Goal: Task Accomplishment & Management: Use online tool/utility

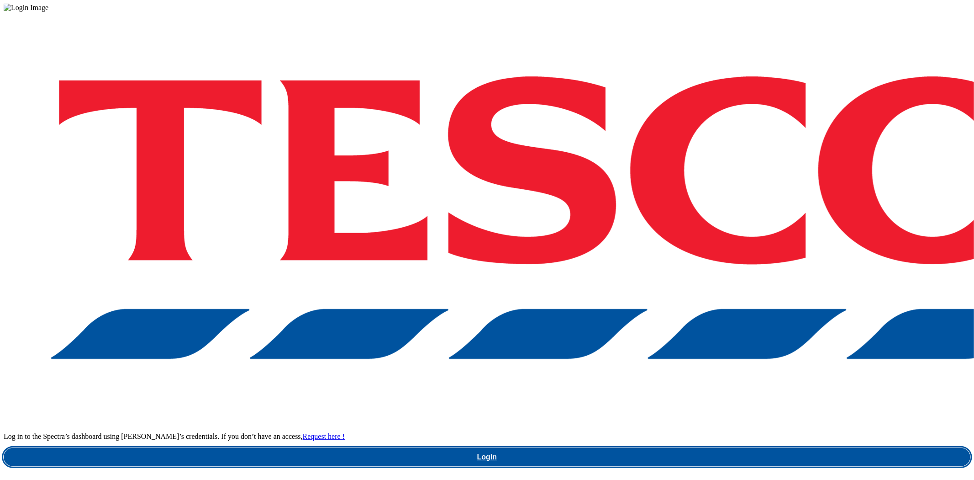
click at [704, 448] on link "Login" at bounding box center [487, 457] width 967 height 18
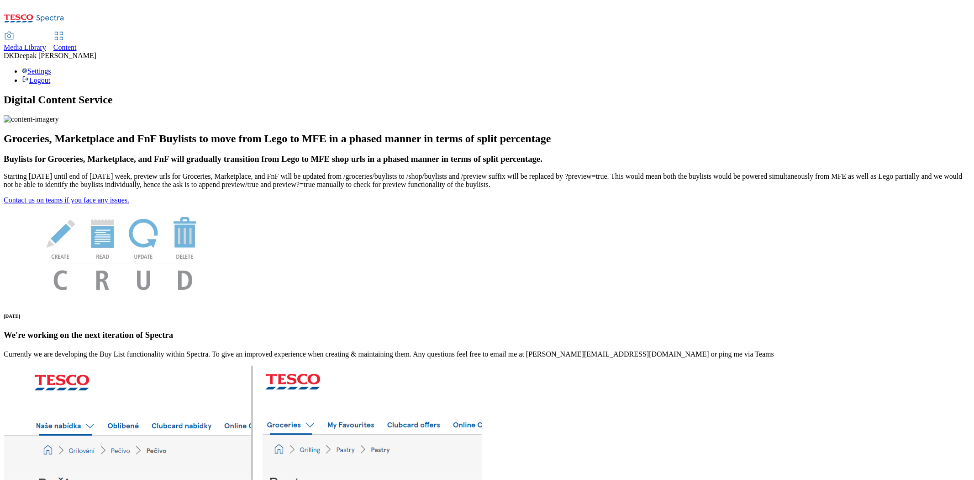
click at [77, 43] on span "Content" at bounding box center [64, 47] width 23 height 8
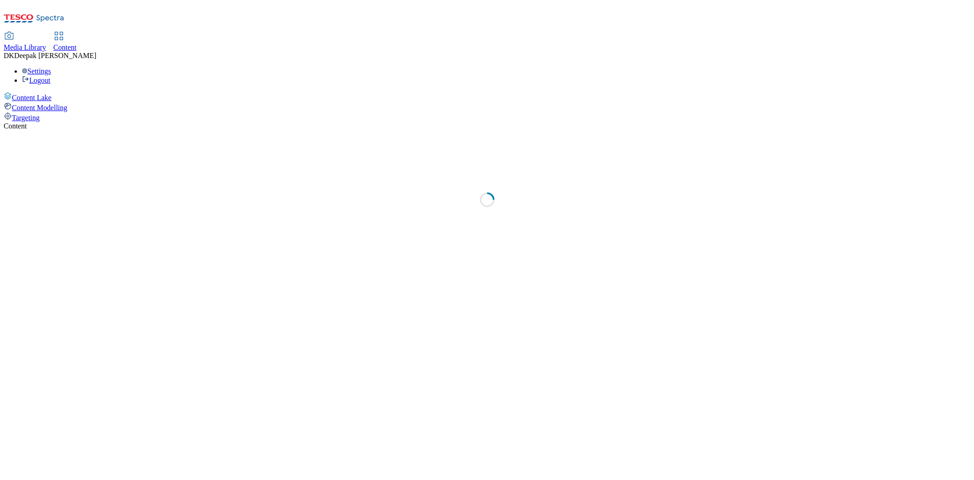
select select "ghs-uk"
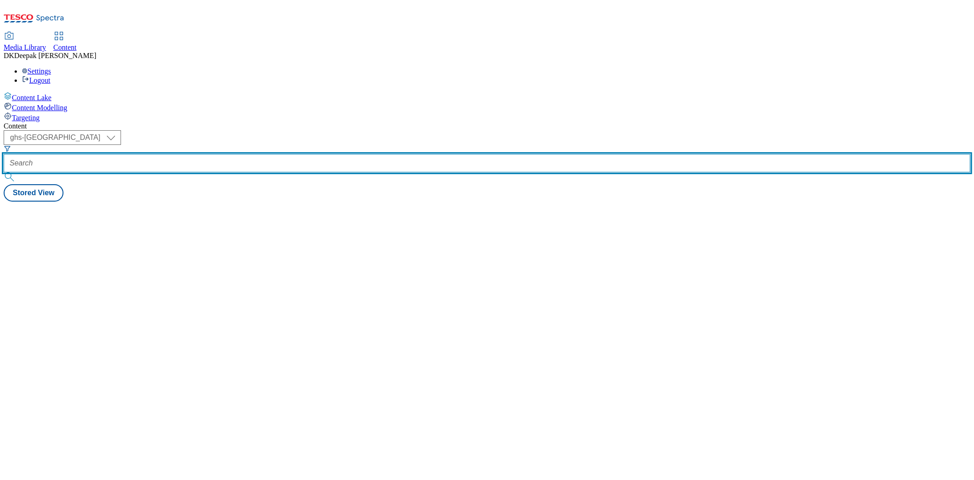
click at [217, 154] on input "text" at bounding box center [487, 163] width 967 height 18
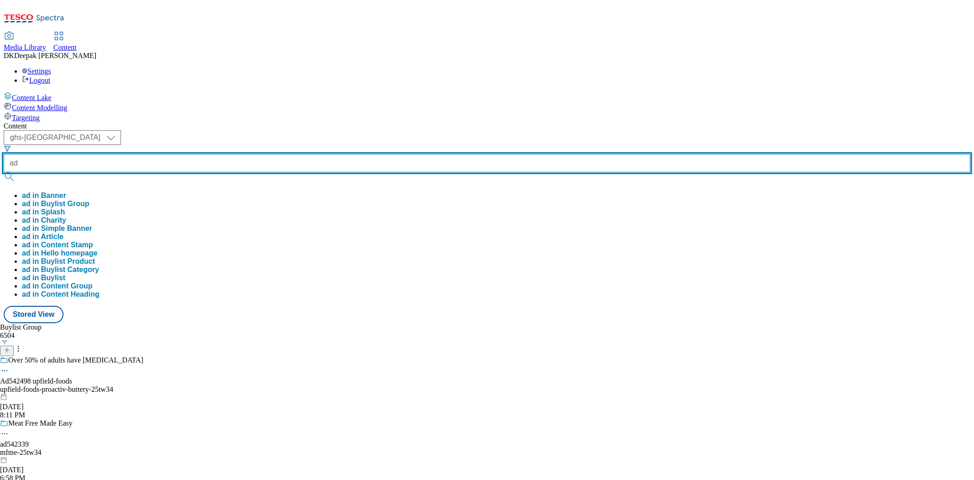
paste input "542498"
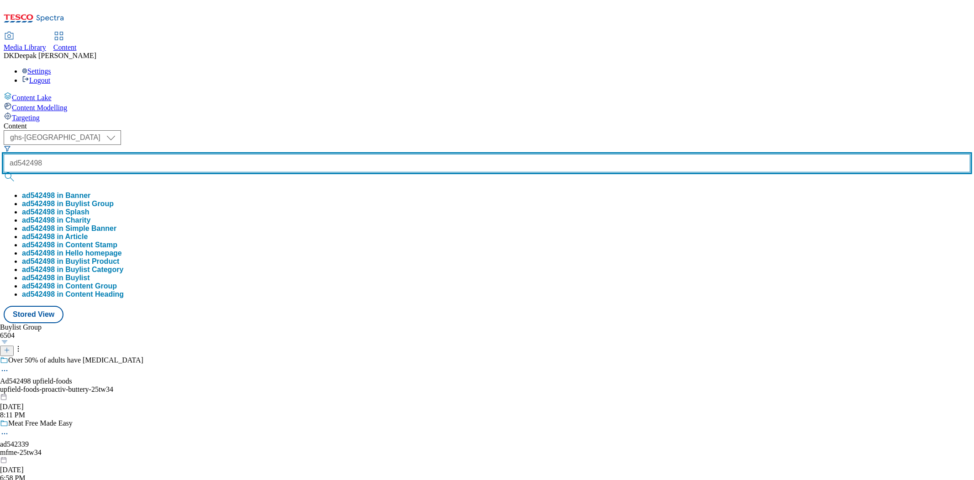
type input "ad542498"
click at [4, 172] on button "submit" at bounding box center [10, 176] width 13 height 9
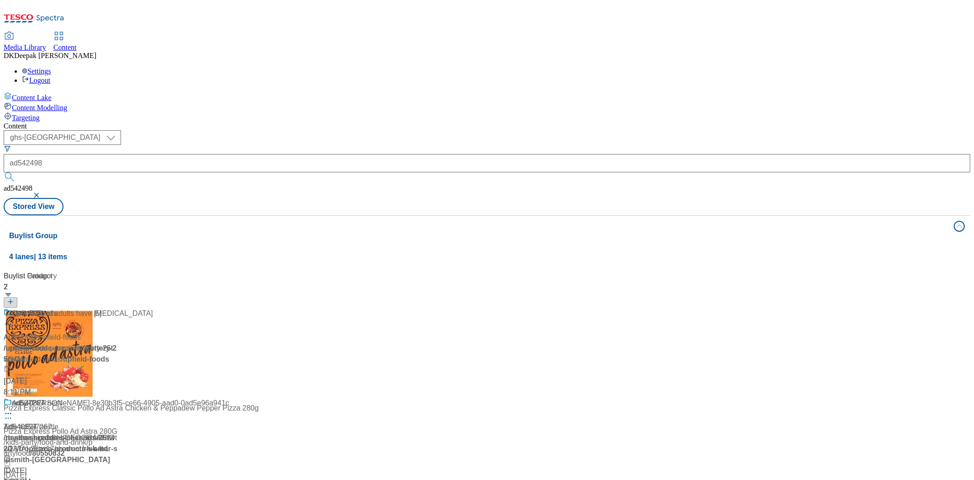
click at [42, 122] on div "Content Lake Content Modelling Targeting" at bounding box center [487, 107] width 967 height 30
click at [118, 308] on div "Start lowering yours today Ad542498 / upfield-foods-proactiv-buttery-25tw34 / u…" at bounding box center [61, 353] width 114 height 90
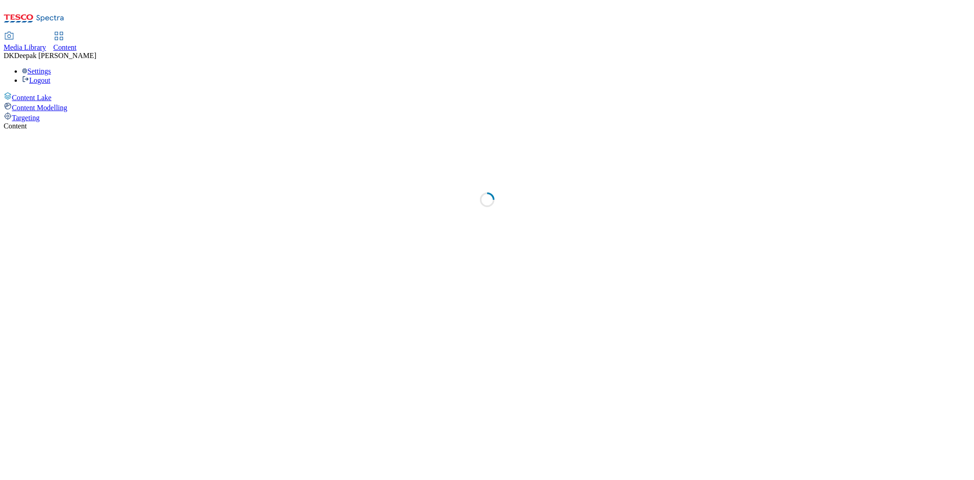
select select "ghs-uk"
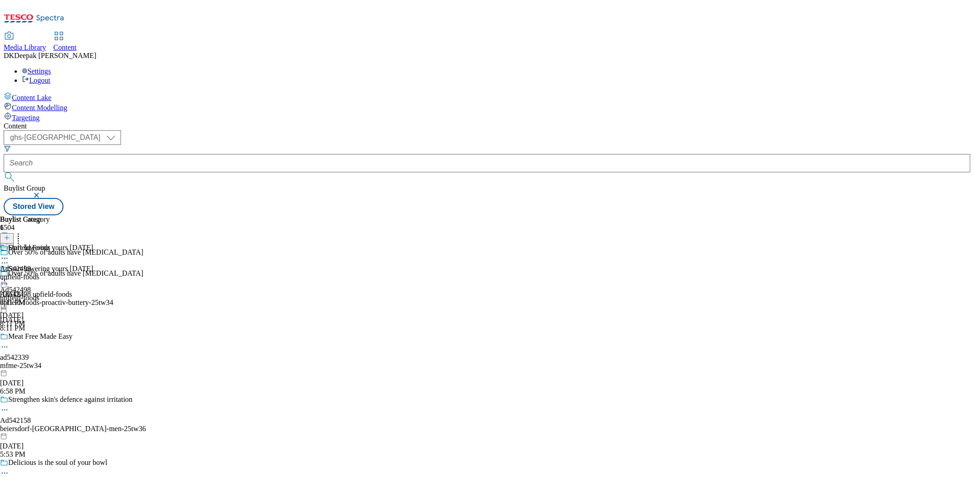
click at [146, 298] on div "upfield-foods-proactiv-buttery-25tw34" at bounding box center [73, 302] width 146 height 8
click at [9, 279] on icon at bounding box center [4, 283] width 9 height 9
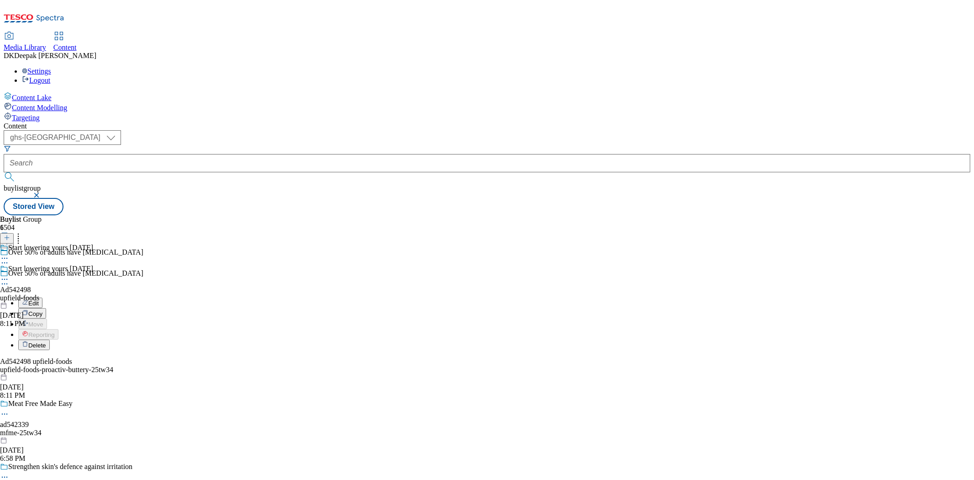
click at [146, 297] on li "Edit" at bounding box center [82, 302] width 128 height 11
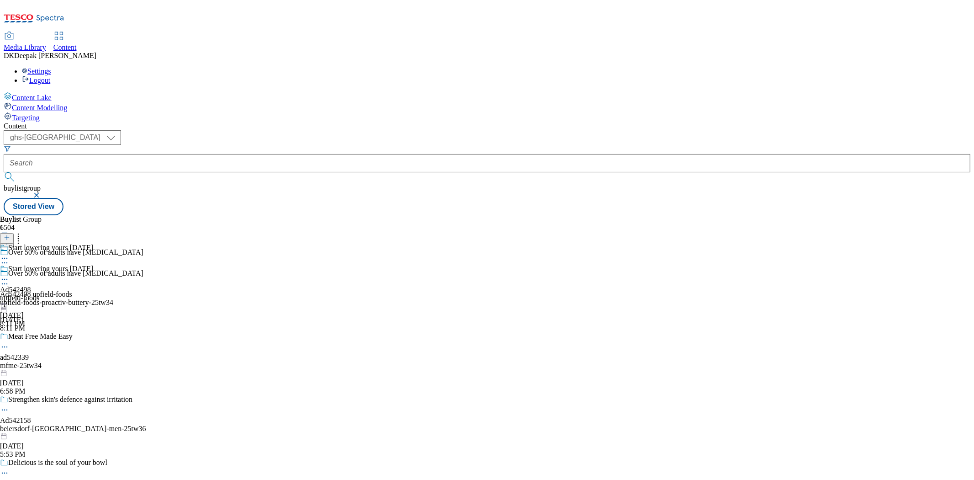
click at [9, 279] on icon at bounding box center [4, 283] width 9 height 9
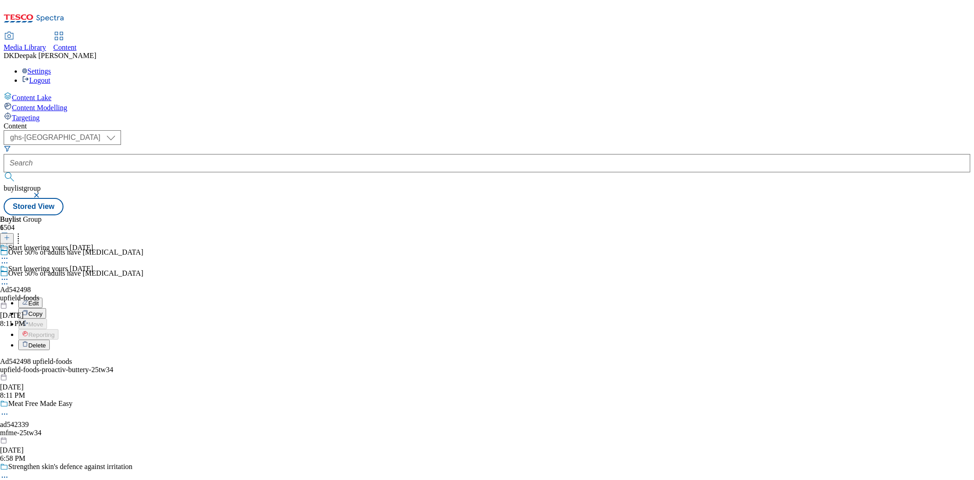
click at [42, 297] on button "Edit" at bounding box center [30, 302] width 24 height 11
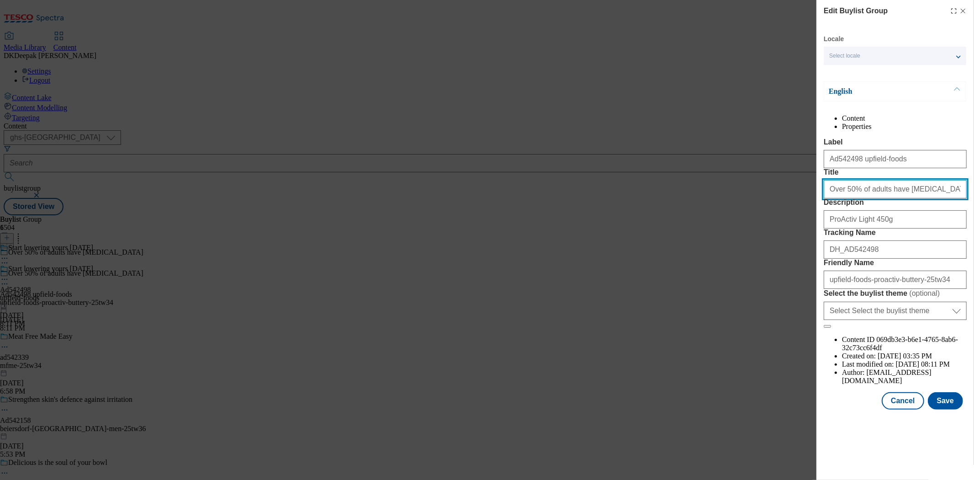
drag, startPoint x: 944, startPoint y: 226, endPoint x: 839, endPoint y: 224, distance: 105.5
click at [839, 198] on input "Over 50% of adults have high cholesterol" at bounding box center [895, 189] width 143 height 18
click at [905, 409] on button "Cancel" at bounding box center [903, 400] width 42 height 17
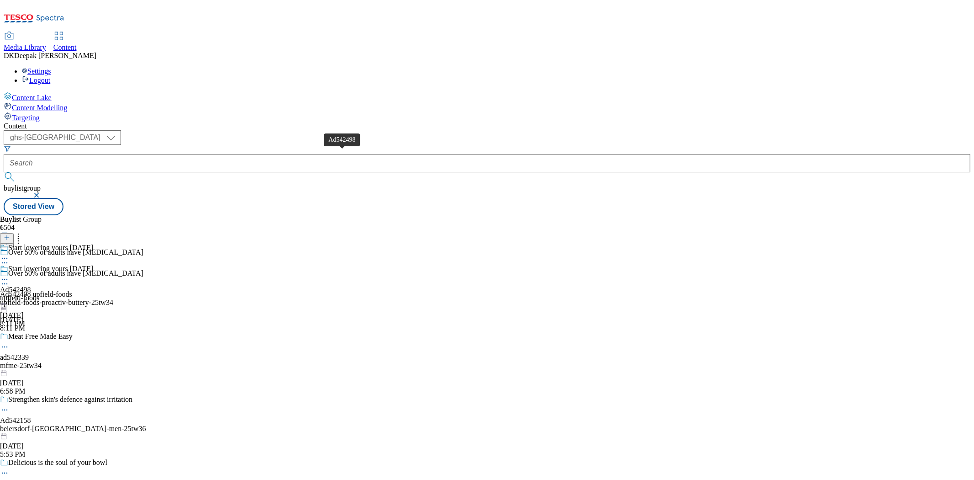
click at [31, 285] on div "Ad542498" at bounding box center [15, 289] width 31 height 8
click at [93, 264] on div "Start lowering yours today Ad542498 upfield-foods Oct 10, 2025 8:11 PM" at bounding box center [46, 295] width 93 height 63
click at [9, 275] on icon at bounding box center [4, 279] width 9 height 9
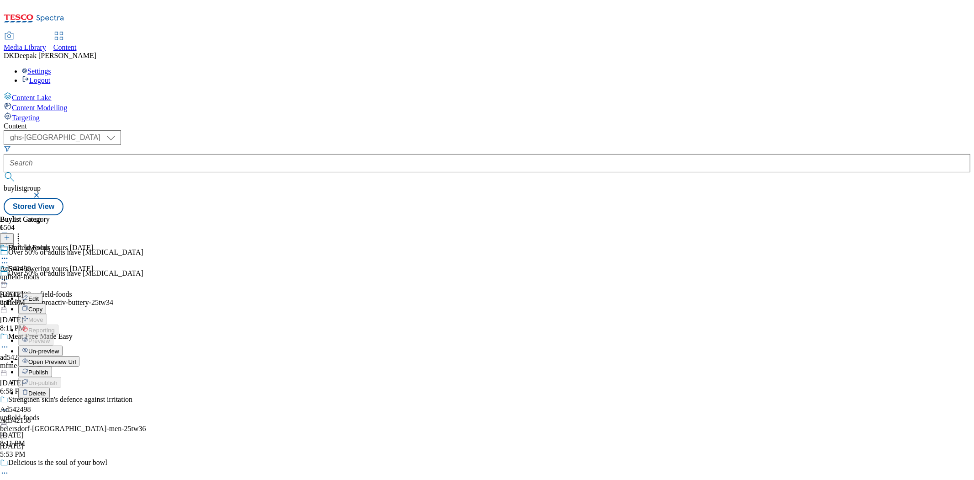
click at [42, 293] on button "Edit" at bounding box center [30, 298] width 24 height 11
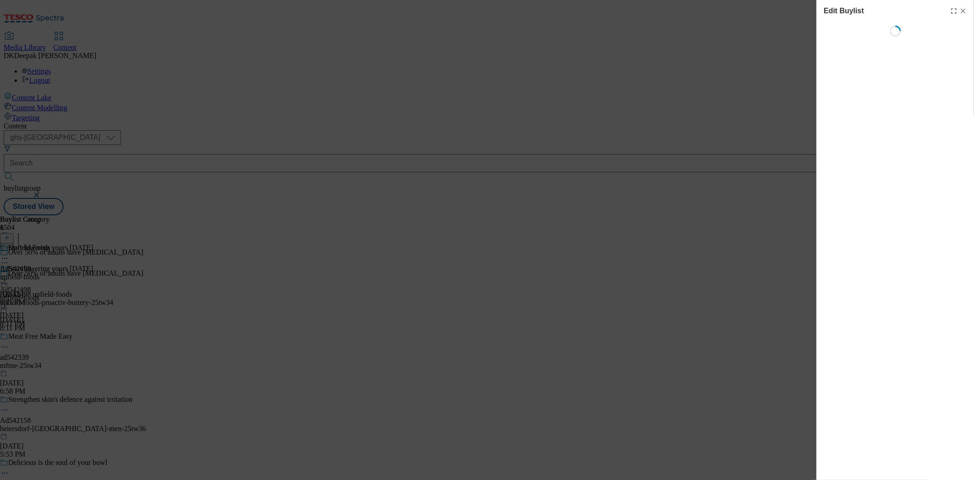
select select "tactical"
select select "supplier funded short term 1-3 weeks"
select select "dunnhumby"
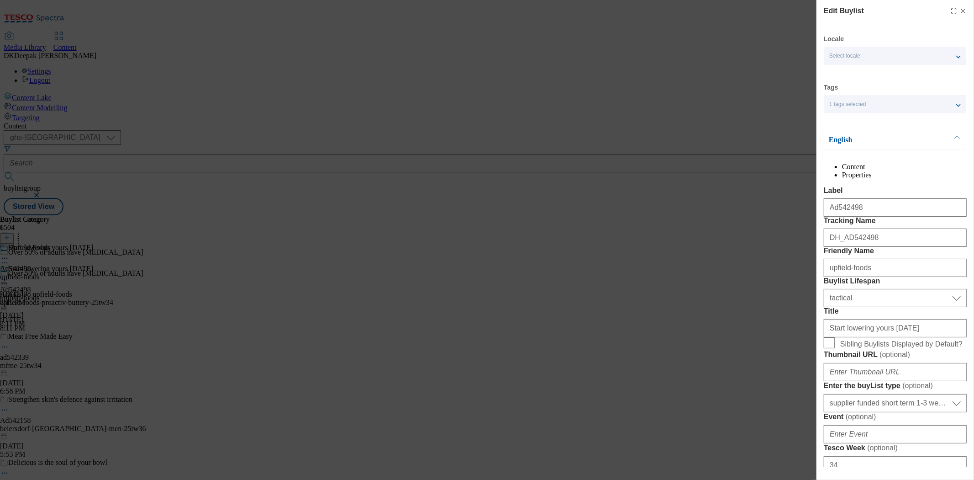
select select "Banner"
click at [780, 263] on div "Edit Buylist Locale Select locale English Welsh Tags 1 tags selected fnf market…" at bounding box center [487, 240] width 974 height 480
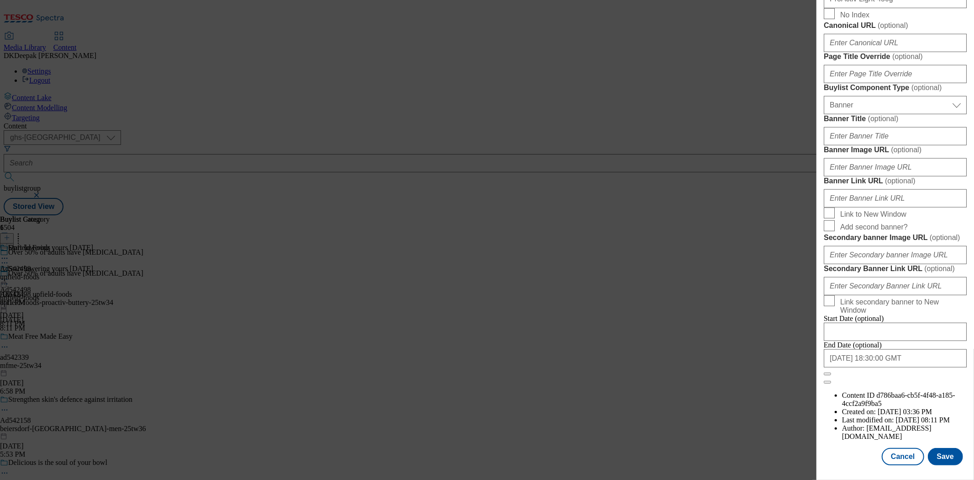
scroll to position [903, 0]
click at [896, 450] on button "Cancel" at bounding box center [903, 456] width 42 height 17
select select "tactical"
select select "supplier funded short term 1-3 weeks"
select select "dunnhumby"
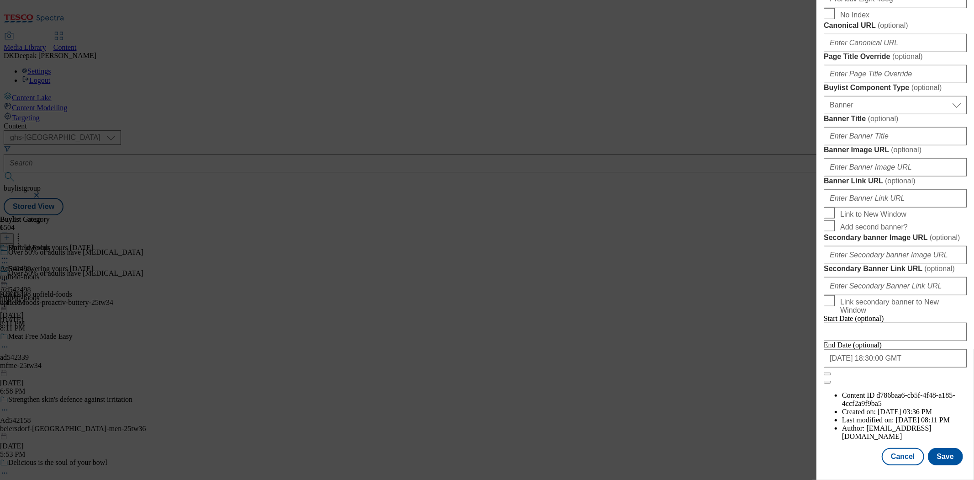
select select "Banner"
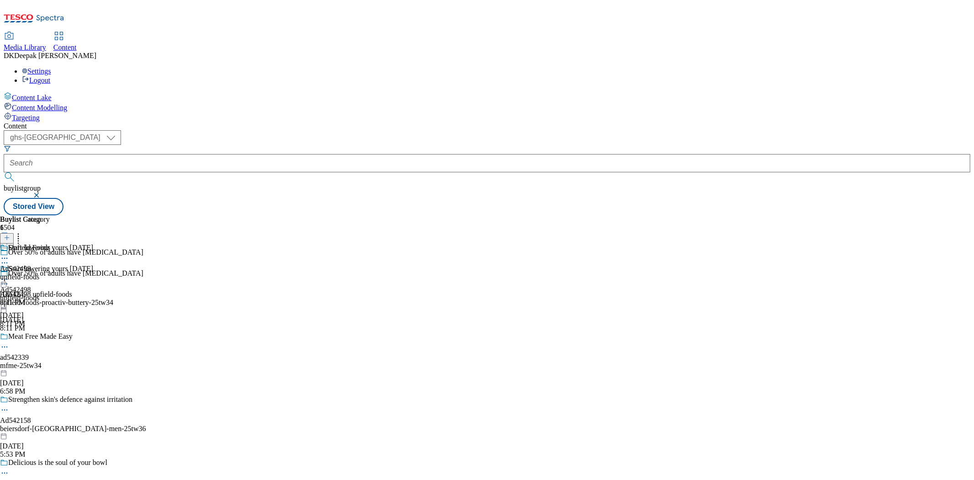
scroll to position [699, 0]
click at [50, 306] on div at bounding box center [25, 306] width 50 height 0
click at [9, 275] on icon at bounding box center [4, 279] width 9 height 9
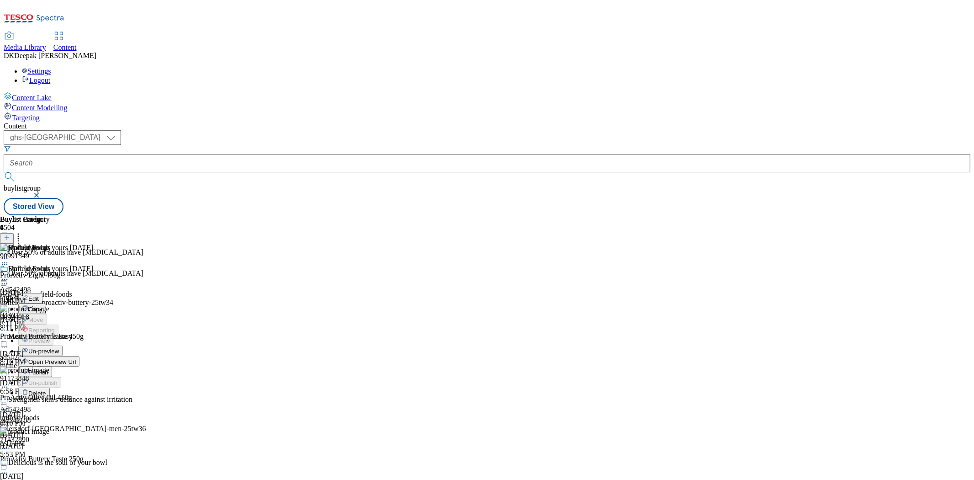
click at [42, 293] on button "Edit" at bounding box center [30, 298] width 24 height 11
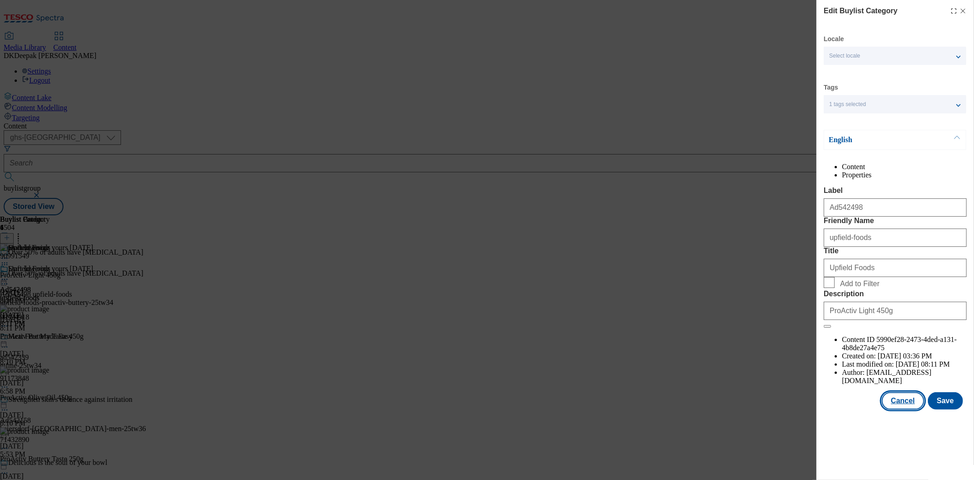
click at [897, 409] on button "Cancel" at bounding box center [903, 400] width 42 height 17
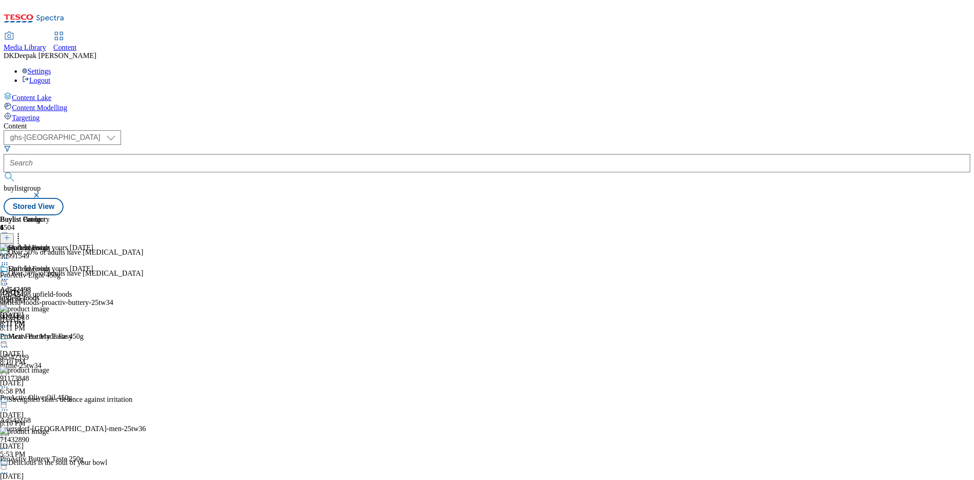
click at [9, 275] on icon at bounding box center [4, 279] width 9 height 9
click at [76, 358] on span "Open Preview Url" at bounding box center [52, 361] width 48 height 7
click at [9, 275] on icon at bounding box center [4, 279] width 9 height 9
click at [48, 369] on span "Publish" at bounding box center [38, 372] width 20 height 7
